Goal: Information Seeking & Learning: Learn about a topic

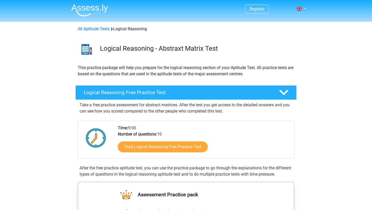
scroll to position [68, 0]
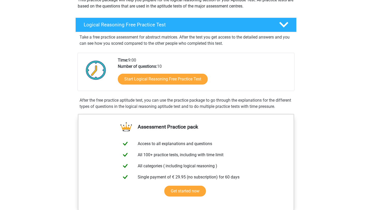
click at [193, 85] on div "Start Logical Reasoning Free Practice Test" at bounding box center [204, 80] width 173 height 21
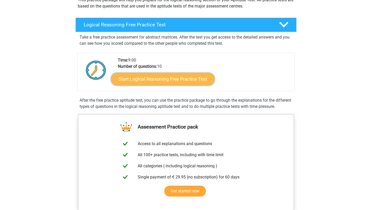
click at [195, 81] on link "Start Logical Reasoning Free Practice Test" at bounding box center [162, 79] width 103 height 12
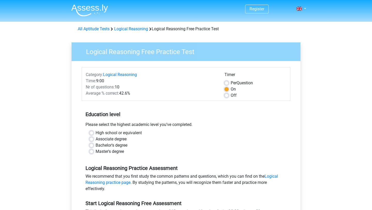
click at [111, 152] on label "Master's degree" at bounding box center [110, 151] width 28 height 6
click at [94, 152] on input "Master's degree" at bounding box center [91, 150] width 4 height 5
radio input "true"
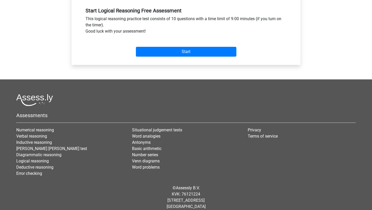
scroll to position [194, 0]
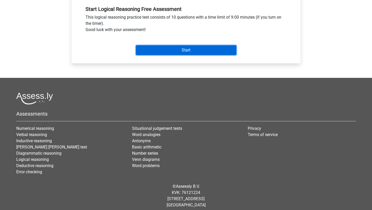
click at [205, 47] on input "Start" at bounding box center [186, 50] width 101 height 10
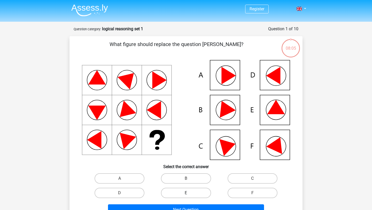
click at [197, 196] on label "E" at bounding box center [186, 193] width 50 height 10
click at [190, 196] on input "E" at bounding box center [187, 194] width 3 height 3
radio input "true"
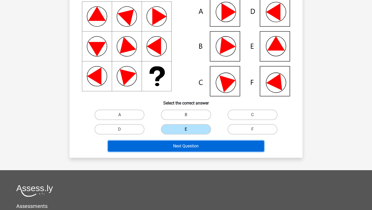
click at [208, 146] on button "Next Question" at bounding box center [186, 146] width 156 height 11
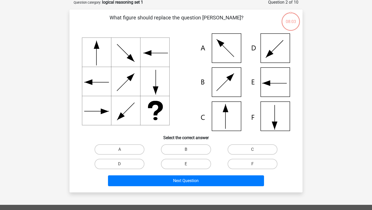
scroll to position [26, 0]
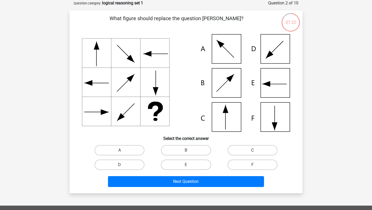
click at [257, 150] on label "C" at bounding box center [253, 150] width 50 height 10
click at [256, 150] on input "C" at bounding box center [254, 151] width 3 height 3
radio input "true"
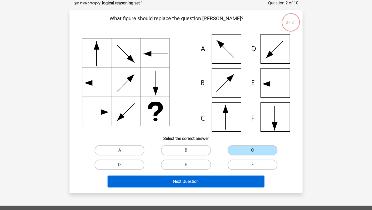
click at [202, 183] on button "Next Question" at bounding box center [186, 181] width 156 height 11
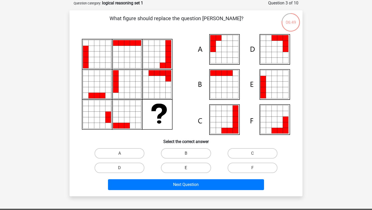
click at [189, 166] on label "E" at bounding box center [186, 168] width 50 height 10
click at [189, 168] on input "E" at bounding box center [187, 169] width 3 height 3
radio input "true"
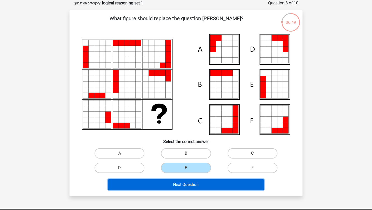
click at [189, 187] on button "Next Question" at bounding box center [186, 184] width 156 height 11
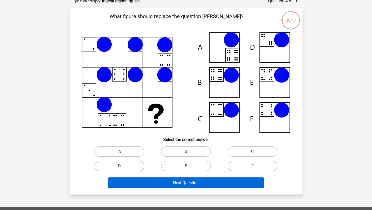
scroll to position [25, 0]
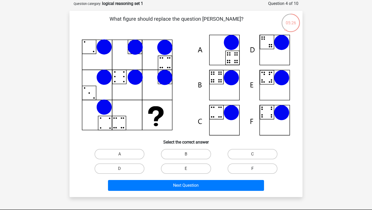
click at [250, 170] on label "F" at bounding box center [253, 168] width 50 height 10
click at [253, 170] on input "F" at bounding box center [254, 170] width 3 height 3
radio input "true"
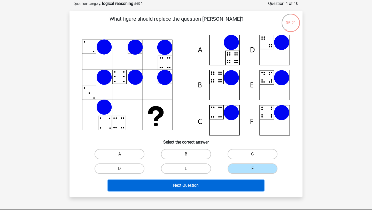
click at [196, 186] on button "Next Question" at bounding box center [186, 185] width 156 height 11
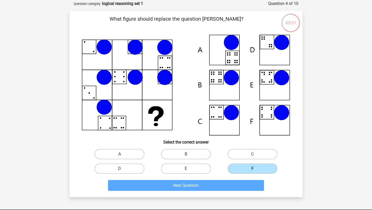
scroll to position [26, 0]
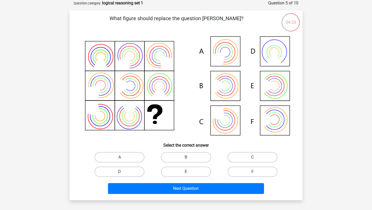
click at [186, 150] on div "What figure should replace the question mark?" at bounding box center [186, 104] width 229 height 181
click at [185, 155] on label "B" at bounding box center [186, 157] width 50 height 10
click at [186, 157] on input "B" at bounding box center [187, 158] width 3 height 3
radio input "true"
click at [170, 182] on div "Next Question" at bounding box center [186, 187] width 217 height 17
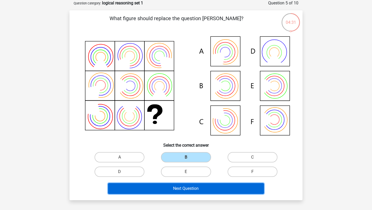
click at [170, 189] on button "Next Question" at bounding box center [186, 188] width 156 height 11
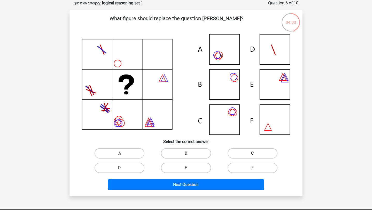
click at [264, 155] on label "C" at bounding box center [253, 153] width 50 height 10
click at [256, 155] on input "C" at bounding box center [254, 154] width 3 height 3
radio input "true"
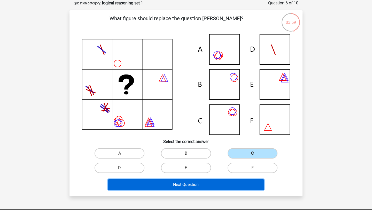
click at [218, 181] on button "Next Question" at bounding box center [186, 184] width 156 height 11
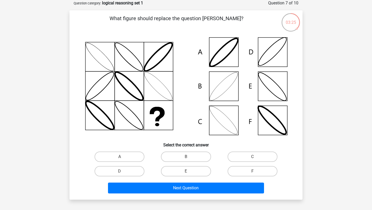
drag, startPoint x: 133, startPoint y: 156, endPoint x: 174, endPoint y: 179, distance: 46.7
click at [133, 156] on label "A" at bounding box center [120, 157] width 50 height 10
click at [123, 157] on input "A" at bounding box center [121, 158] width 3 height 3
radio input "true"
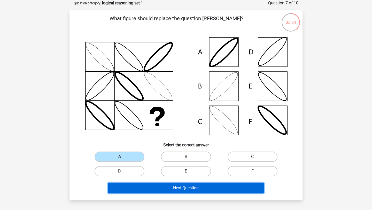
click at [202, 193] on button "Next Question" at bounding box center [186, 188] width 156 height 11
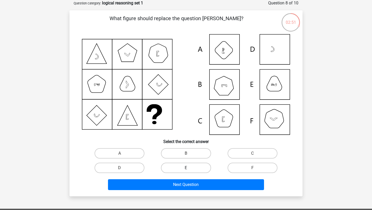
click at [195, 167] on label "E" at bounding box center [186, 168] width 50 height 10
click at [190, 168] on input "E" at bounding box center [187, 169] width 3 height 3
radio input "true"
click at [201, 178] on div "Next Question" at bounding box center [186, 183] width 217 height 17
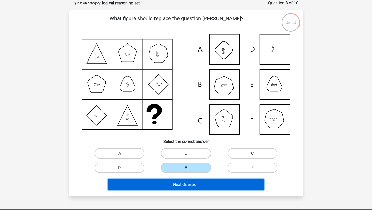
click at [201, 181] on button "Next Question" at bounding box center [186, 184] width 156 height 11
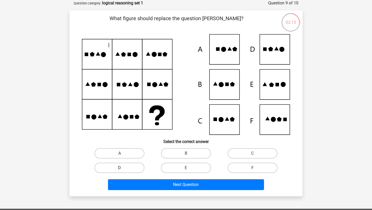
click at [118, 169] on label "D" at bounding box center [120, 168] width 50 height 10
click at [120, 169] on input "D" at bounding box center [121, 169] width 3 height 3
radio input "true"
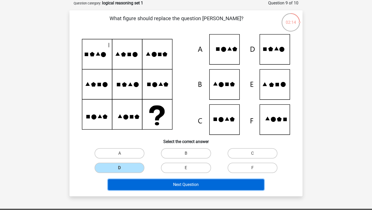
click at [133, 183] on button "Next Question" at bounding box center [186, 184] width 156 height 11
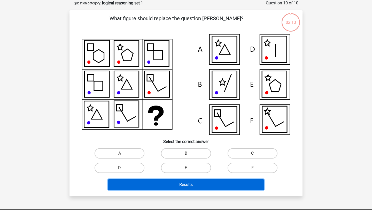
click at [133, 183] on button "Results" at bounding box center [186, 184] width 156 height 11
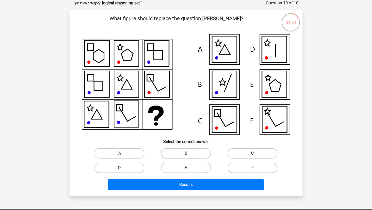
click at [135, 168] on label "D" at bounding box center [120, 168] width 50 height 10
click at [123, 168] on input "D" at bounding box center [121, 169] width 3 height 3
radio input "true"
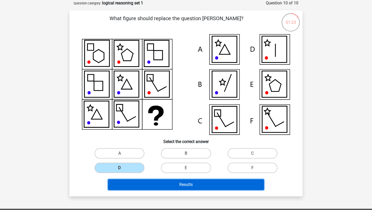
click at [148, 186] on button "Results" at bounding box center [186, 184] width 156 height 11
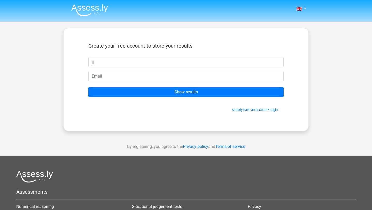
type input "jj"
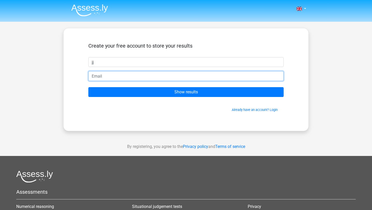
click at [204, 73] on input "email" at bounding box center [186, 76] width 196 height 10
type input "chefireblade@gmail.com"
click at [88, 87] on input "Show results" at bounding box center [186, 92] width 196 height 10
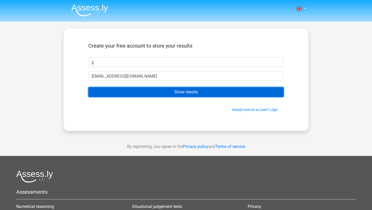
click at [184, 94] on input "Show results" at bounding box center [186, 92] width 196 height 10
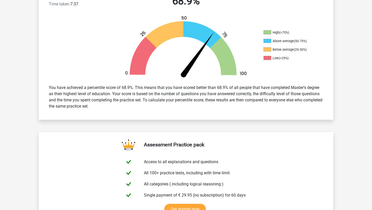
scroll to position [154, 0]
